Goal: Information Seeking & Learning: Find specific fact

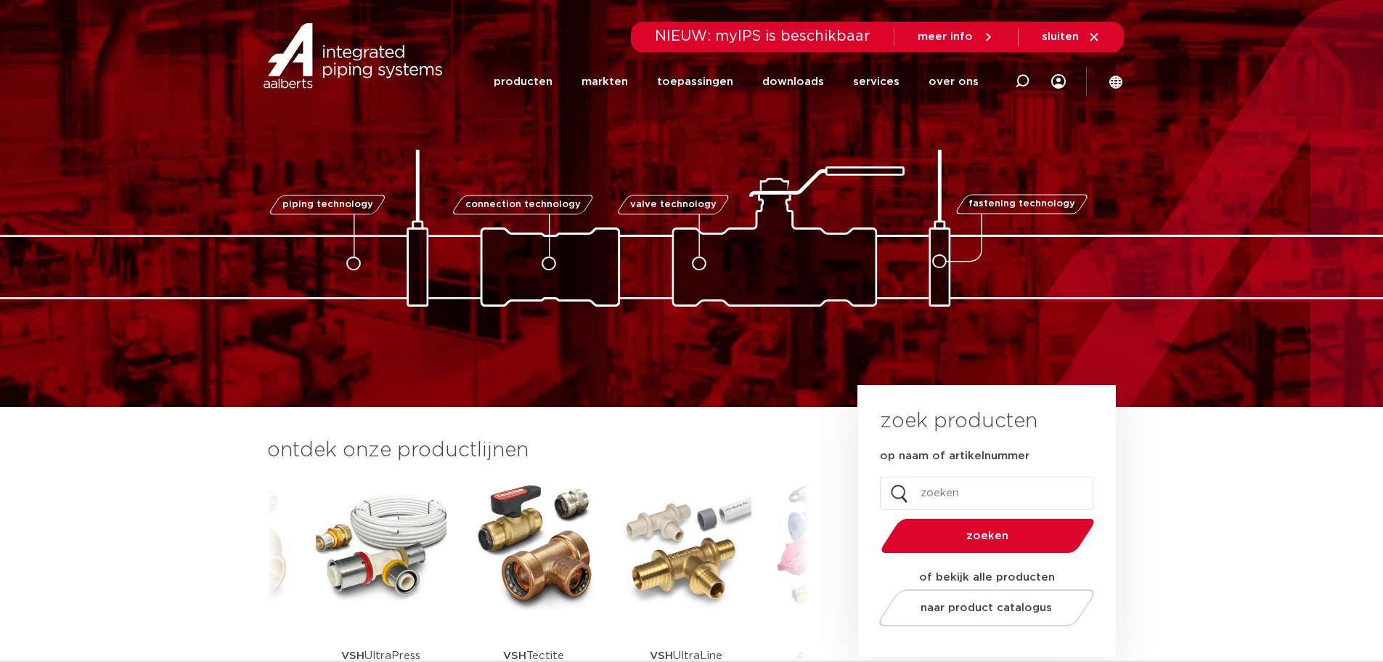
click at [935, 497] on input "op naam of artikelnummer" at bounding box center [986, 492] width 213 height 33
type input "1260"
click at [875, 517] on button "zoeken" at bounding box center [987, 535] width 225 height 37
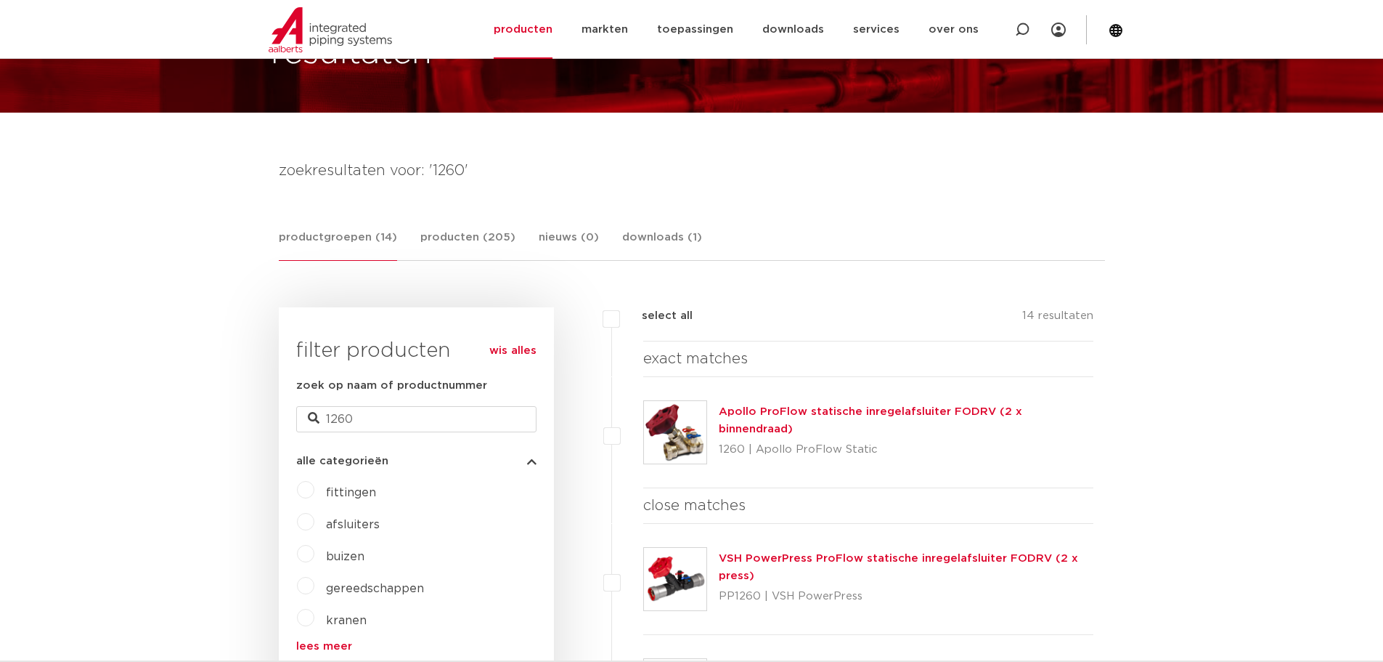
scroll to position [145, 0]
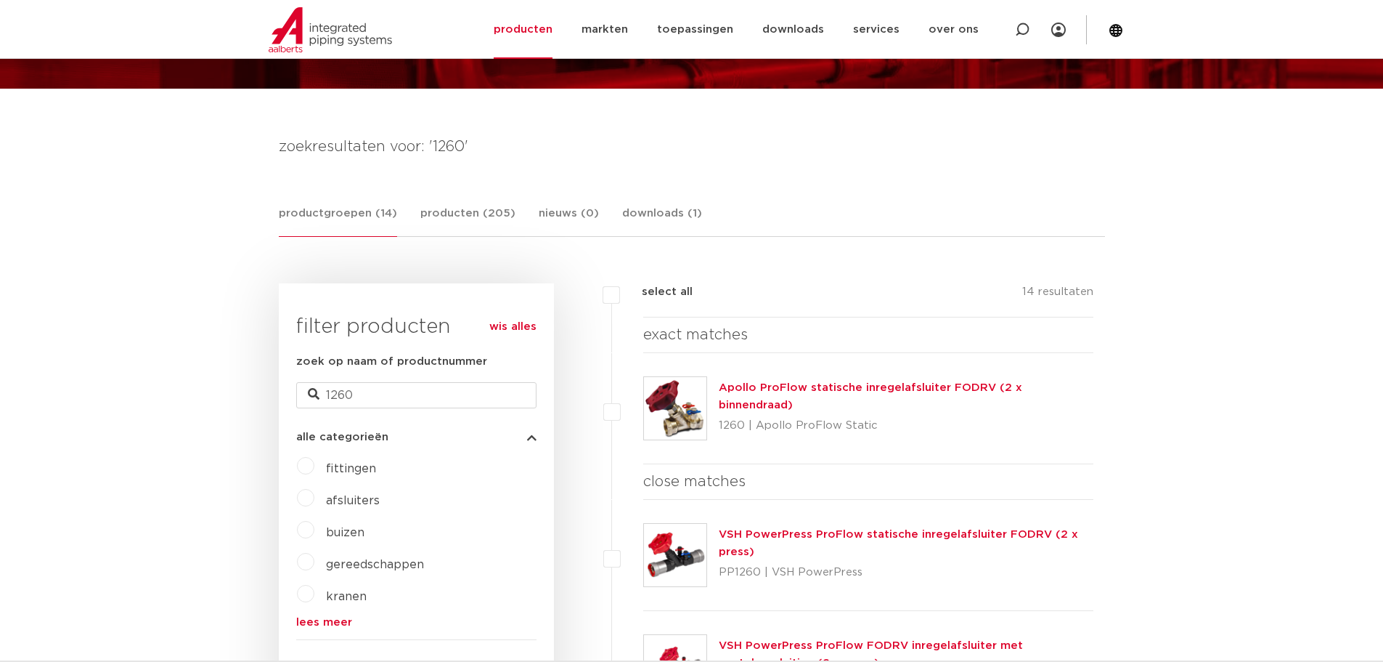
click at [784, 393] on link "Apollo ProFlow statische inregelafsluiter FODRV (2 x binnendraad)" at bounding box center [871, 396] width 304 height 28
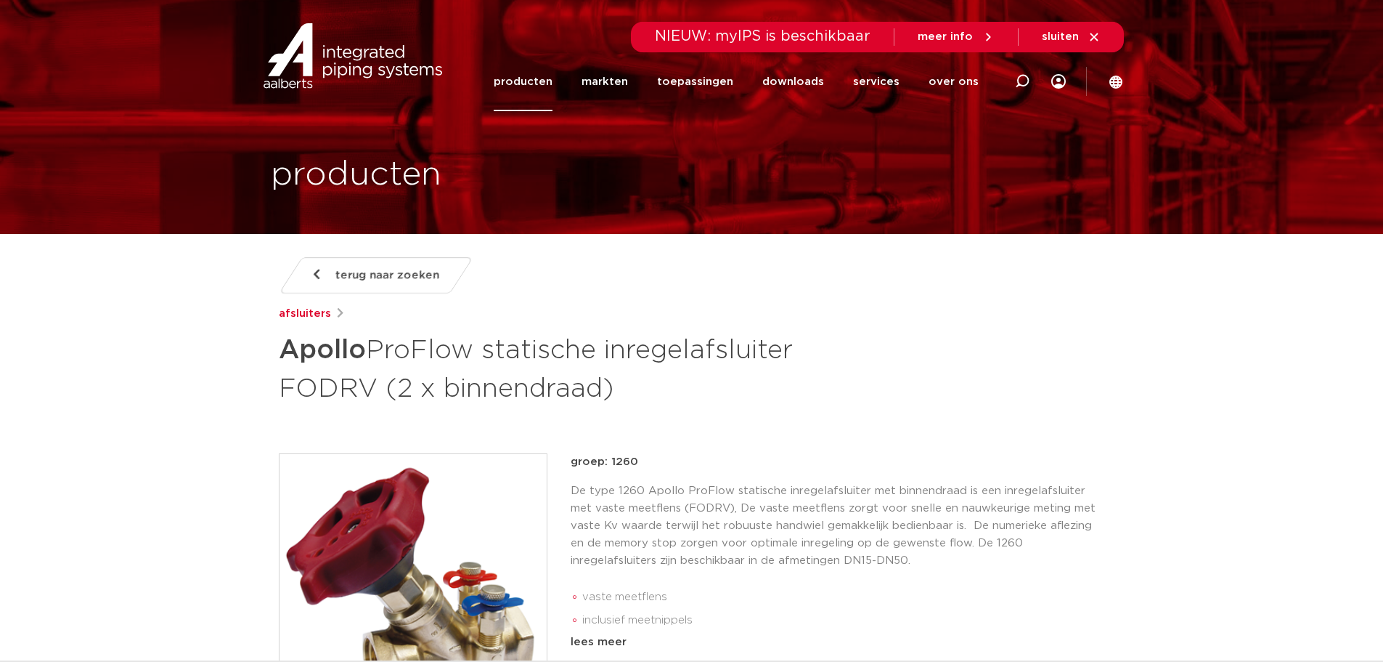
drag, startPoint x: 286, startPoint y: 346, endPoint x: 614, endPoint y: 394, distance: 331.7
click at [614, 394] on h1 "Apollo ProFlow statische inregelafsluiter FODRV (2 x binnendraad)" at bounding box center [551, 367] width 545 height 78
copy h1 "Apollo ProFlow statische inregelafsluiter FODRV (2 x binnendraad)"
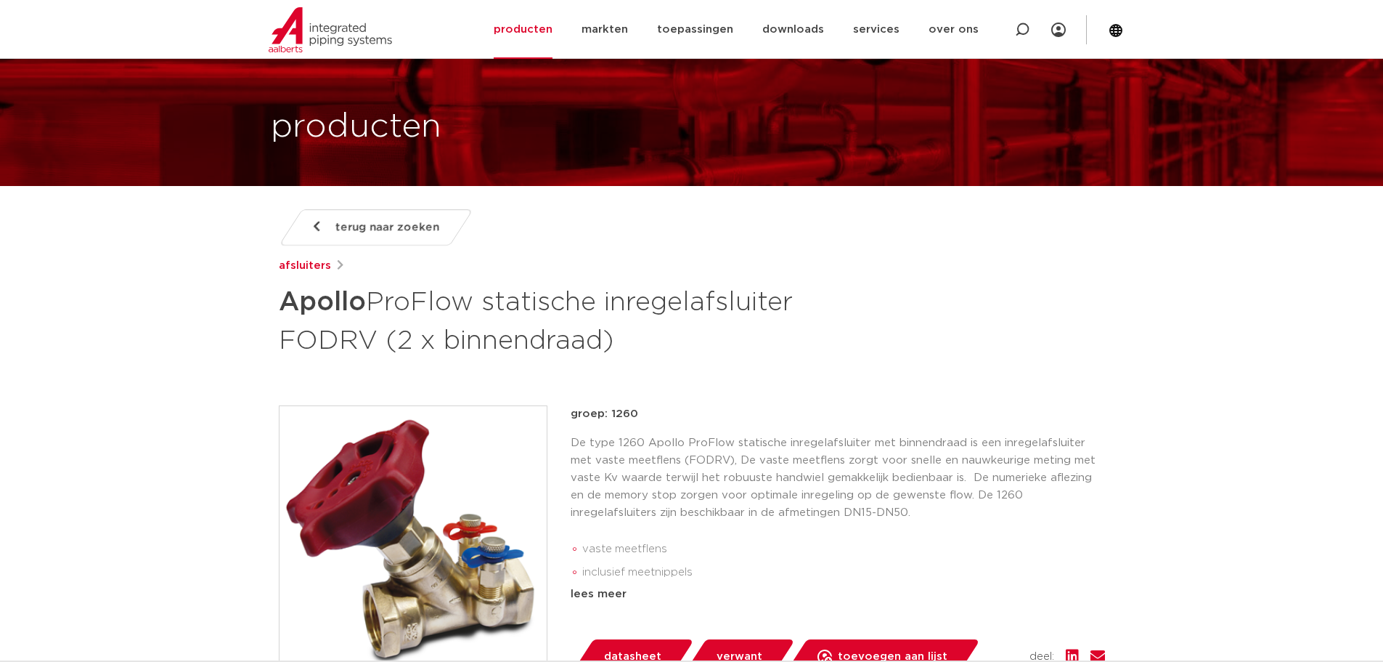
scroll to position [73, 0]
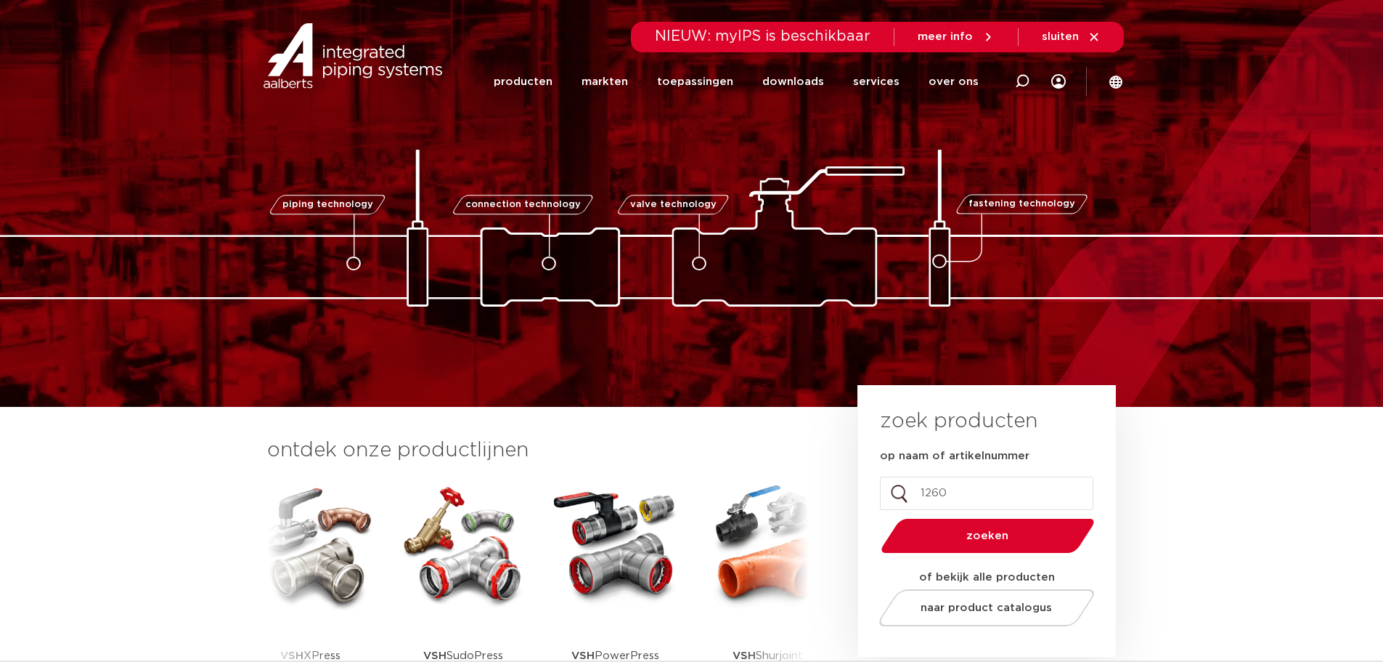
click at [946, 483] on input "1260" at bounding box center [986, 492] width 213 height 33
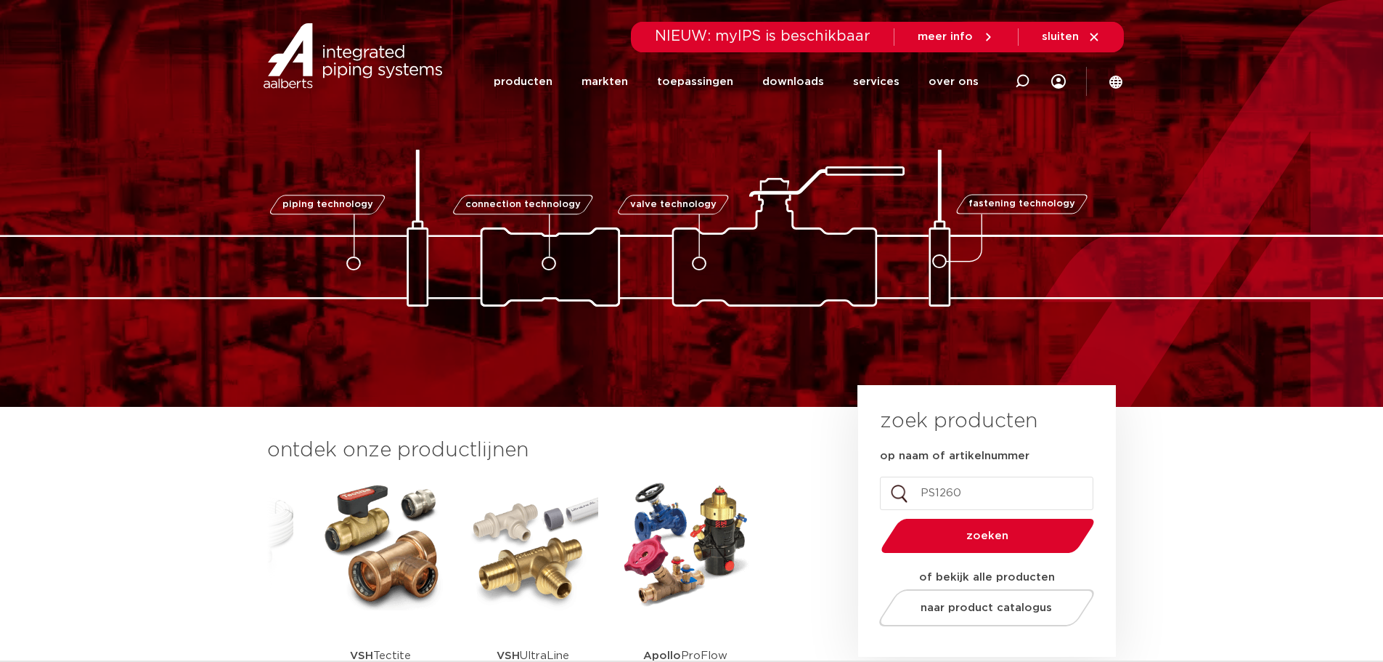
type input "PS1260"
click at [875, 517] on button "zoeken" at bounding box center [987, 535] width 225 height 37
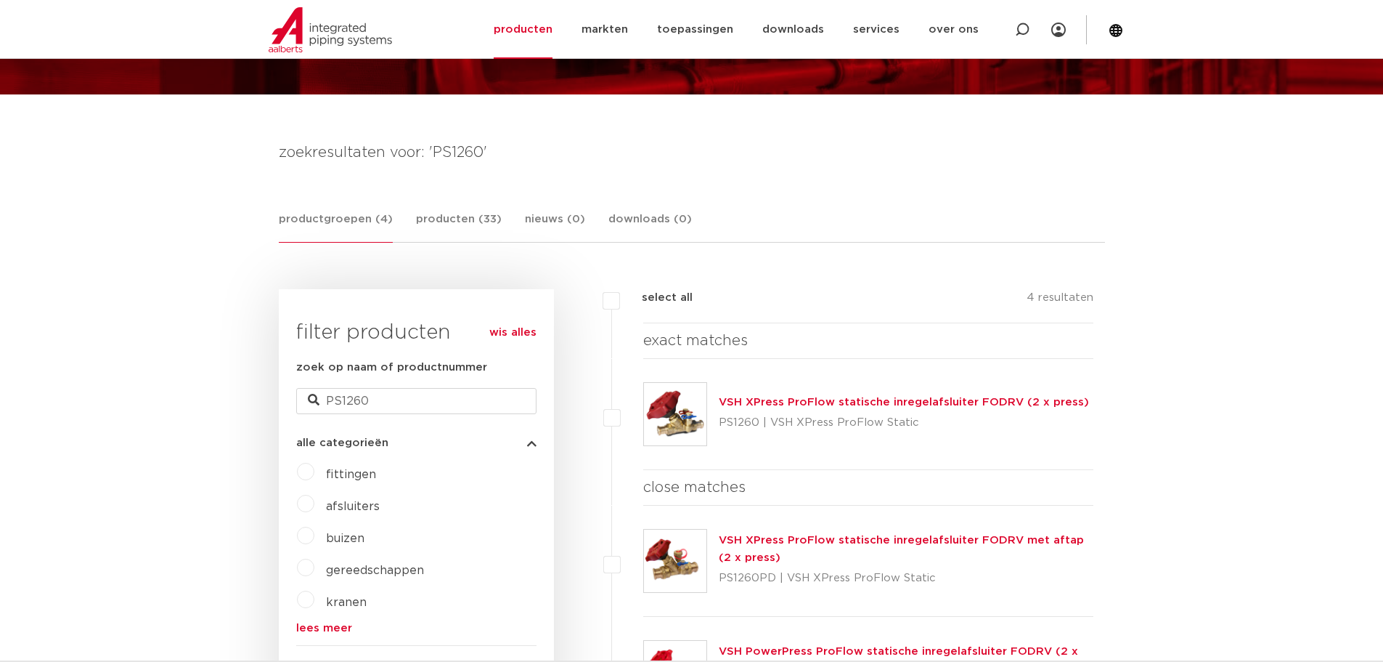
scroll to position [145, 0]
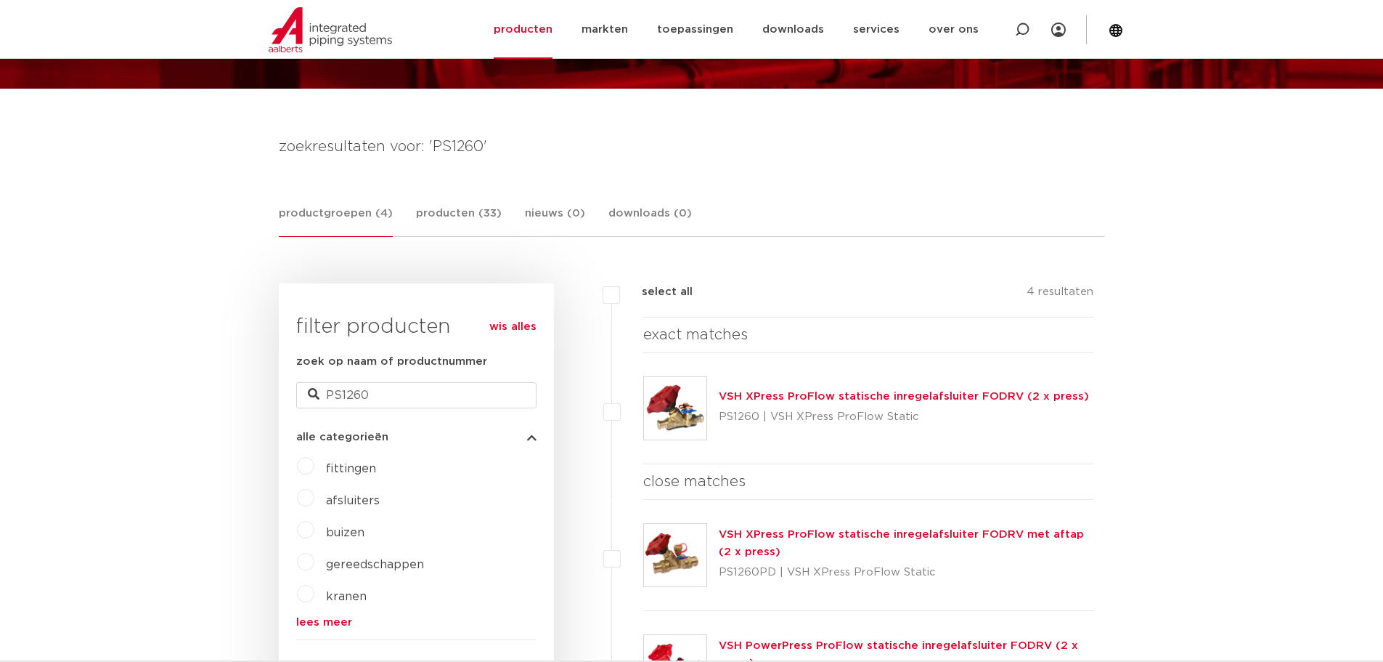
click at [741, 394] on link "VSH XPress ProFlow statische inregelafsluiter FODRV (2 x press)" at bounding box center [904, 396] width 370 height 11
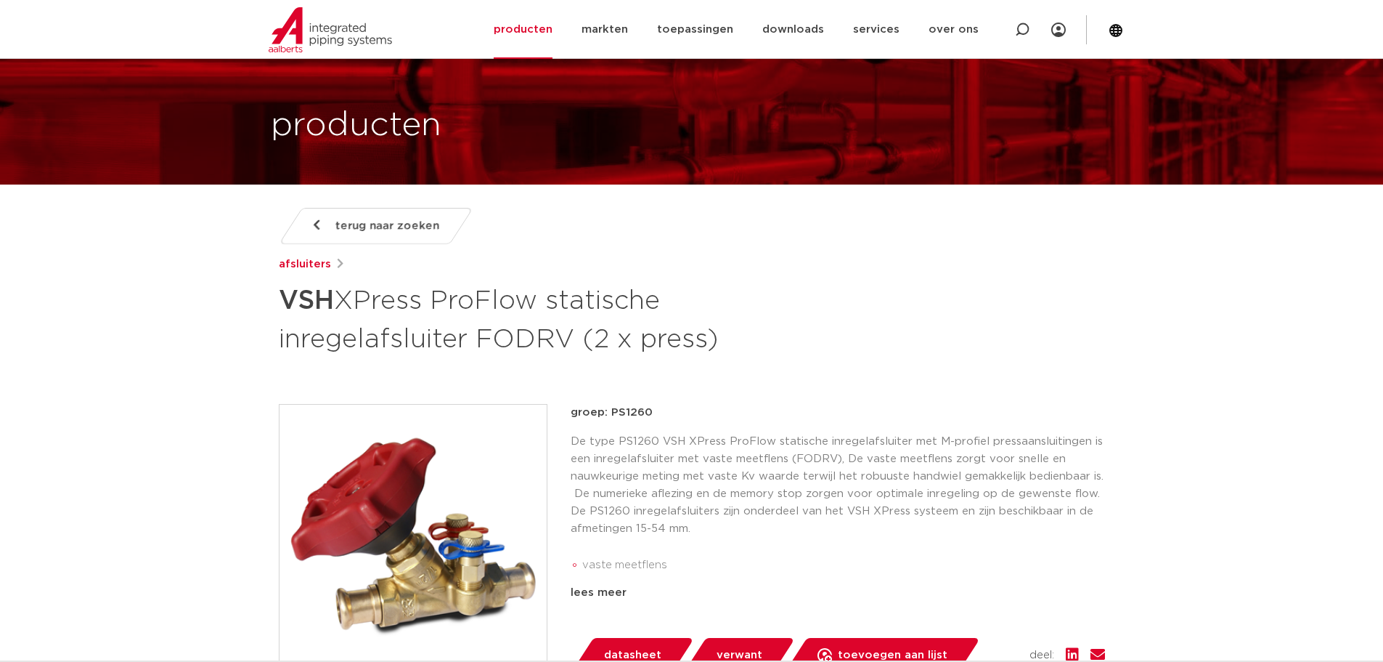
scroll to position [73, 0]
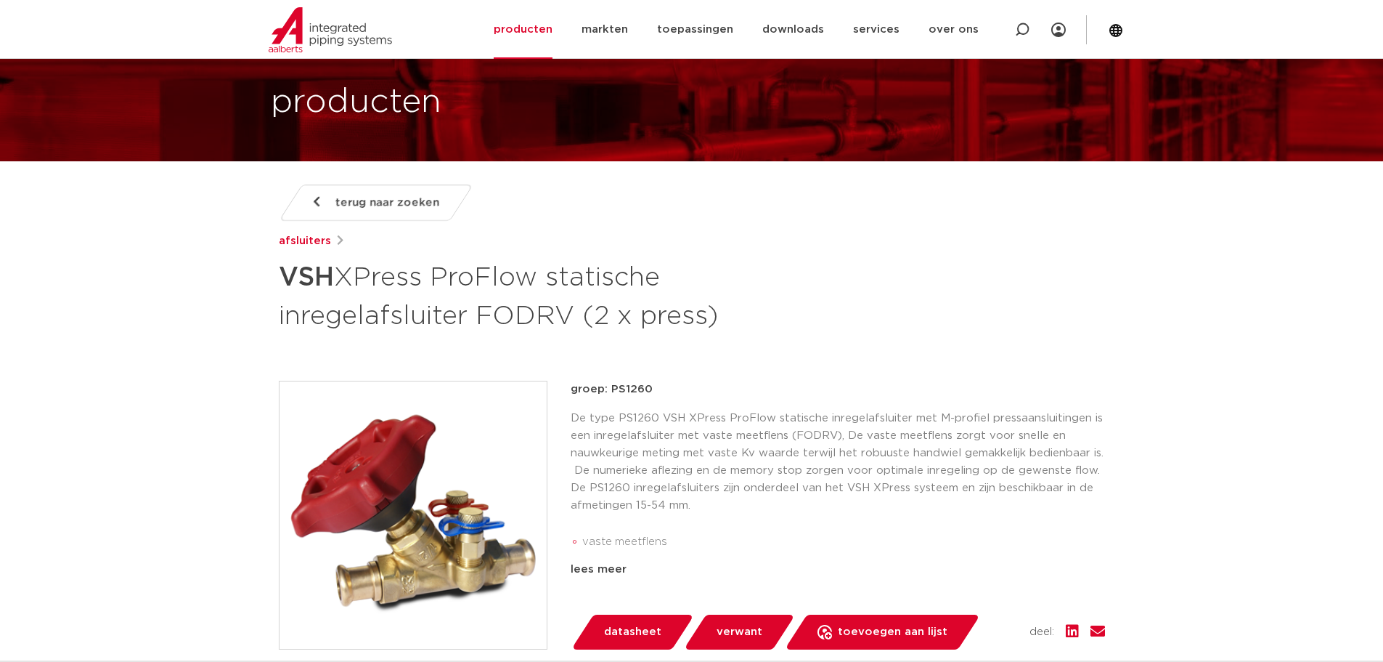
drag, startPoint x: 281, startPoint y: 276, endPoint x: 715, endPoint y: 311, distance: 434.9
click at [715, 311] on h1 "VSH XPress ProFlow statische inregelafsluiter FODRV (2 x press)" at bounding box center [551, 295] width 545 height 78
copy h1 "VSH XPress ProFlow statische inregelafsluiter FODRV (2 x press)"
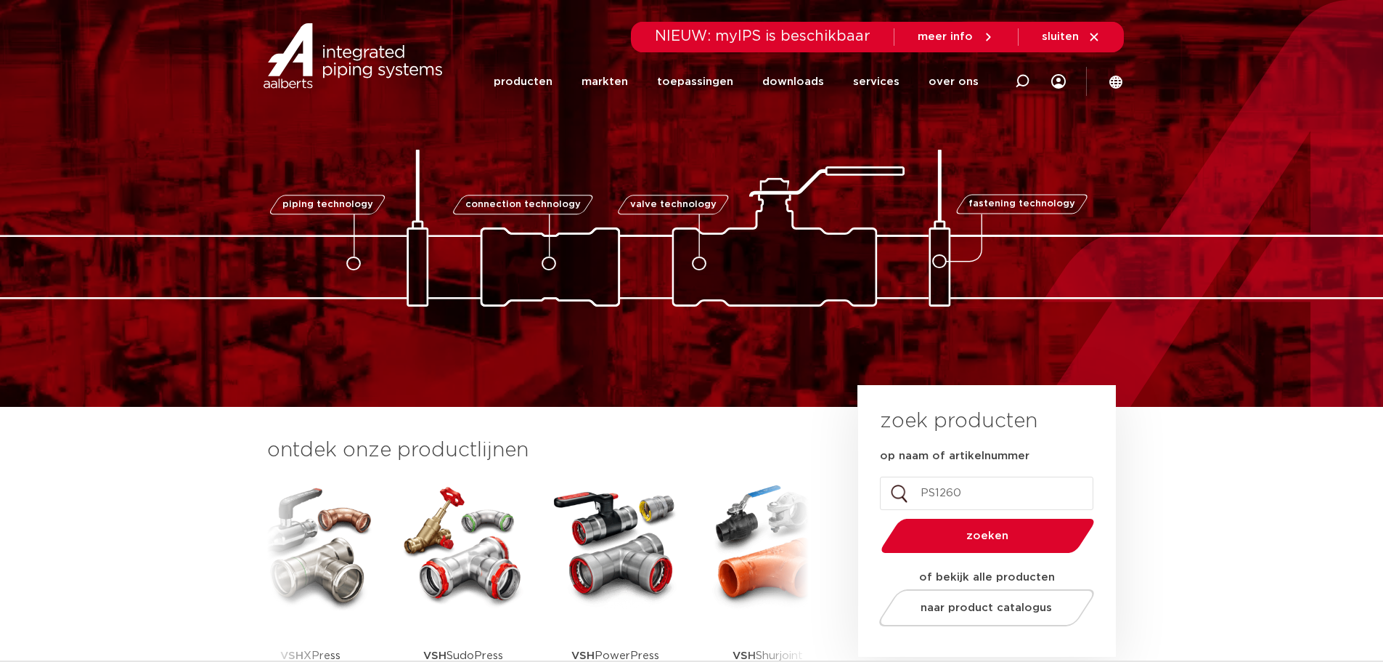
drag, startPoint x: 972, startPoint y: 493, endPoint x: 850, endPoint y: 496, distance: 122.0
click at [861, 495] on div "zoek producten op naam of artikelnummer PS1260 Email Dit veld is bedoeld voor v…" at bounding box center [987, 521] width 258 height 272
type input "C9441"
click at [875, 517] on button "zoeken" at bounding box center [987, 535] width 225 height 37
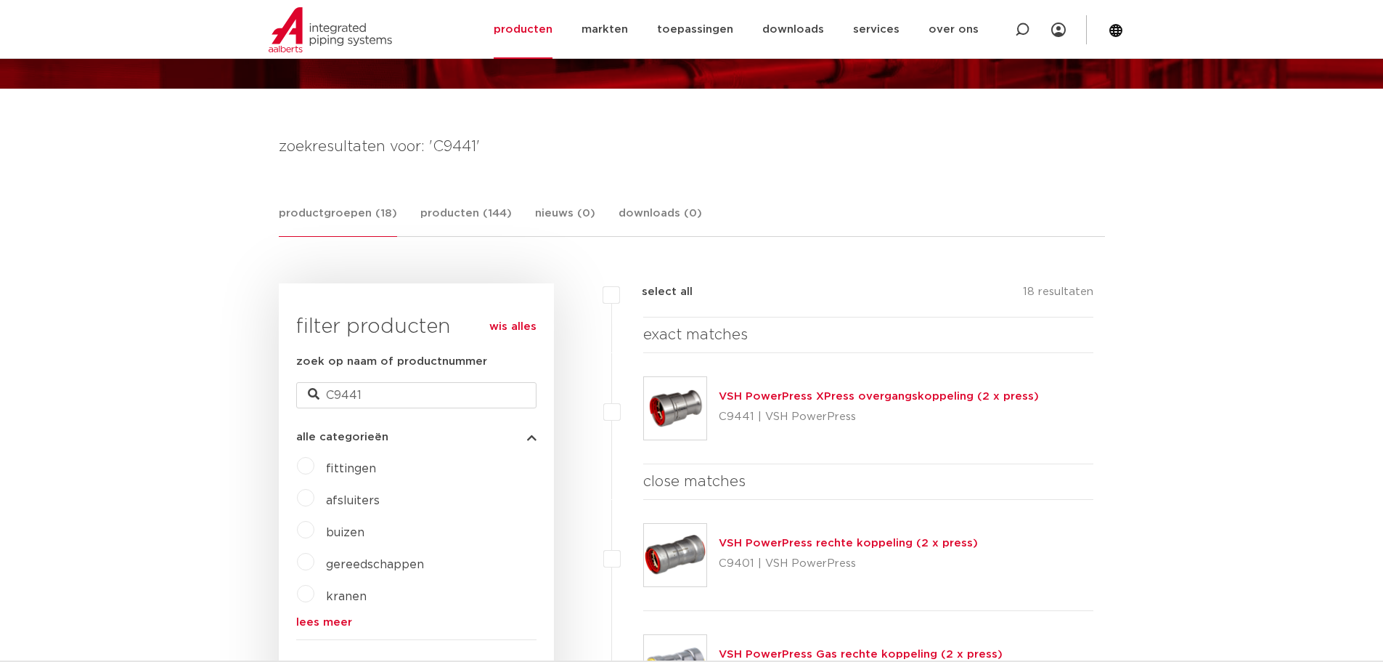
click at [757, 396] on link "VSH PowerPress XPress overgangskoppeling (2 x press)" at bounding box center [879, 396] width 320 height 11
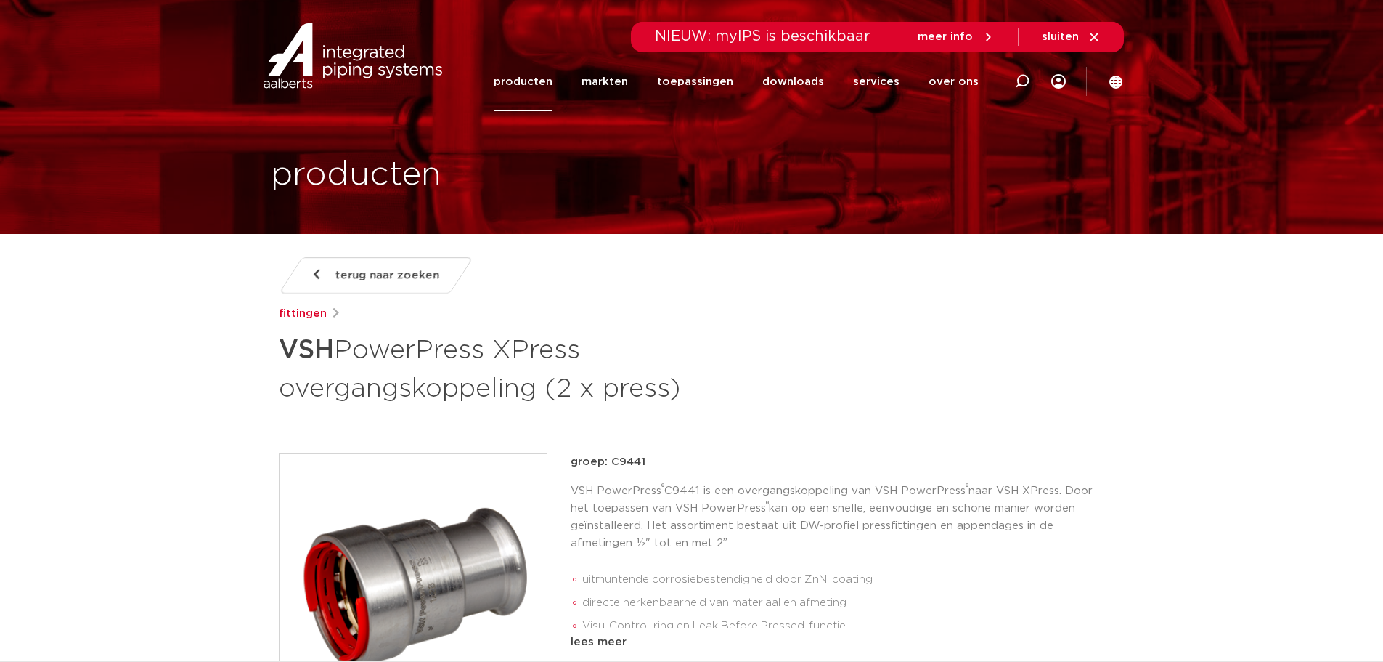
drag, startPoint x: 279, startPoint y: 351, endPoint x: 686, endPoint y: 391, distance: 408.7
click at [686, 391] on h1 "VSH PowerPress XPress overgangskoppeling (2 x press)" at bounding box center [551, 367] width 545 height 78
copy h1 "VSH PowerPress XPress overgangskoppeling (2 x press)"
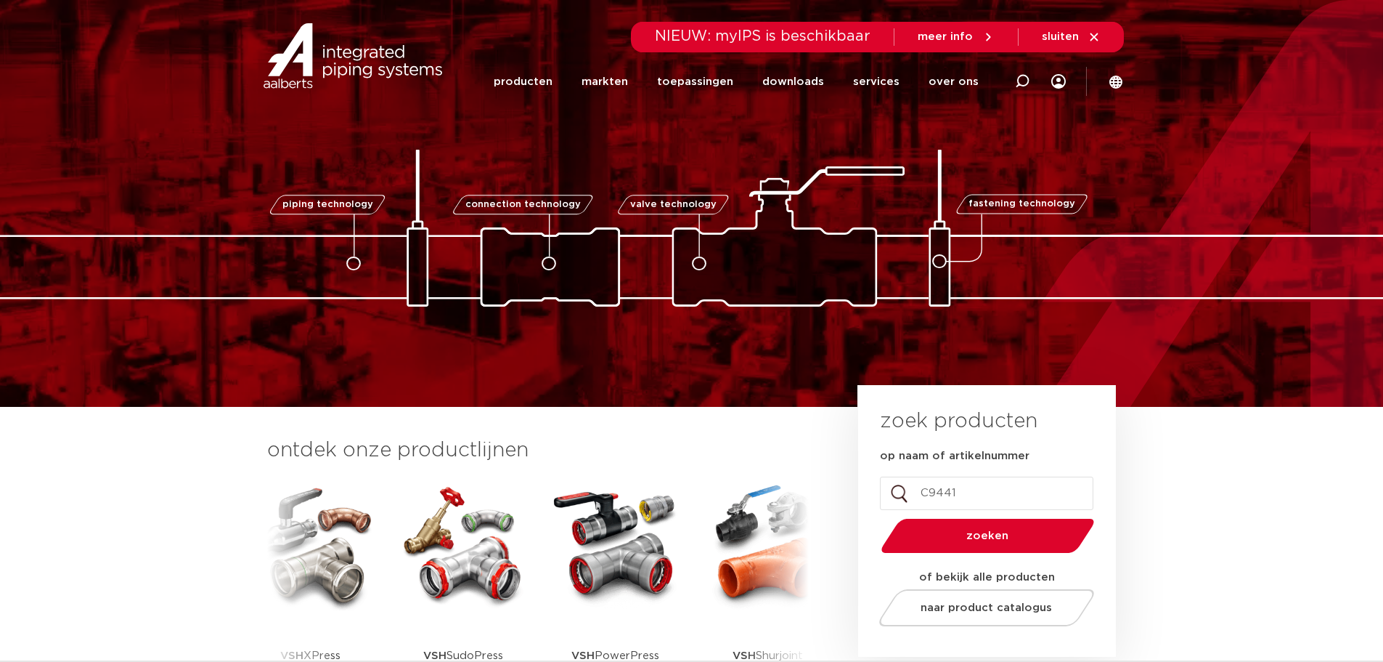
drag, startPoint x: 966, startPoint y: 490, endPoint x: 856, endPoint y: 483, distance: 109.9
click at [868, 491] on div "zoek producten op naam of artikelnummer C9441 Email Dit veld is bedoeld voor va…" at bounding box center [987, 521] width 258 height 272
type input "simplex"
click at [875, 517] on button "zoeken" at bounding box center [987, 535] width 225 height 37
drag, startPoint x: 961, startPoint y: 491, endPoint x: 855, endPoint y: 492, distance: 106.0
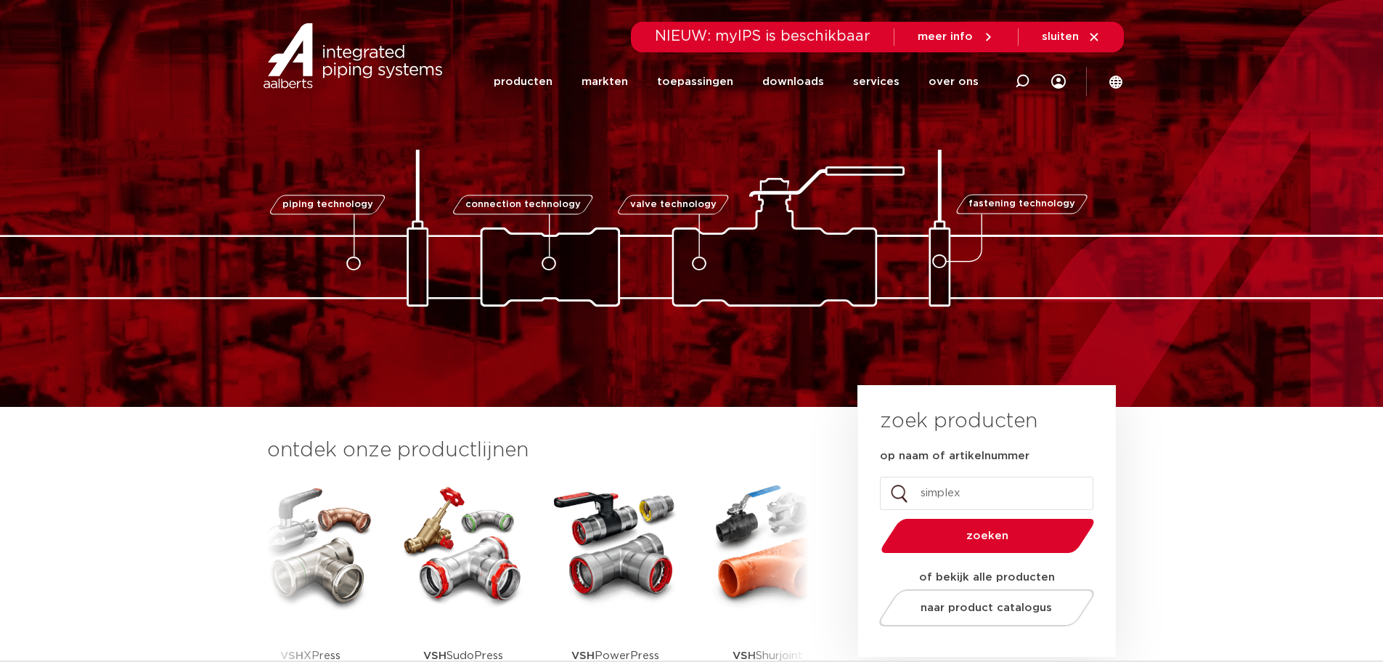
click at [861, 495] on div "zoek producten op naam of artikelnummer simplex Email Dit veld is bedoeld voor …" at bounding box center [987, 521] width 258 height 272
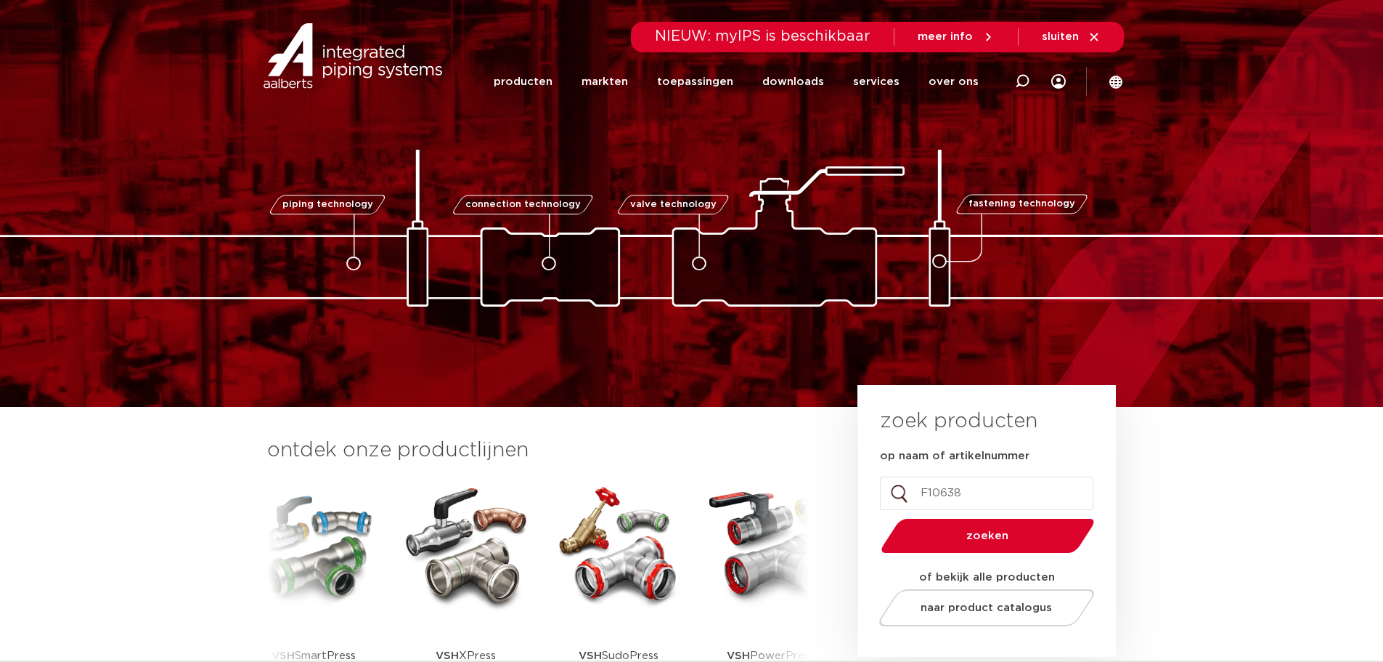
type input "F10638"
click at [875, 517] on button "zoeken" at bounding box center [987, 535] width 225 height 37
